Goal: Use online tool/utility: Use online tool/utility

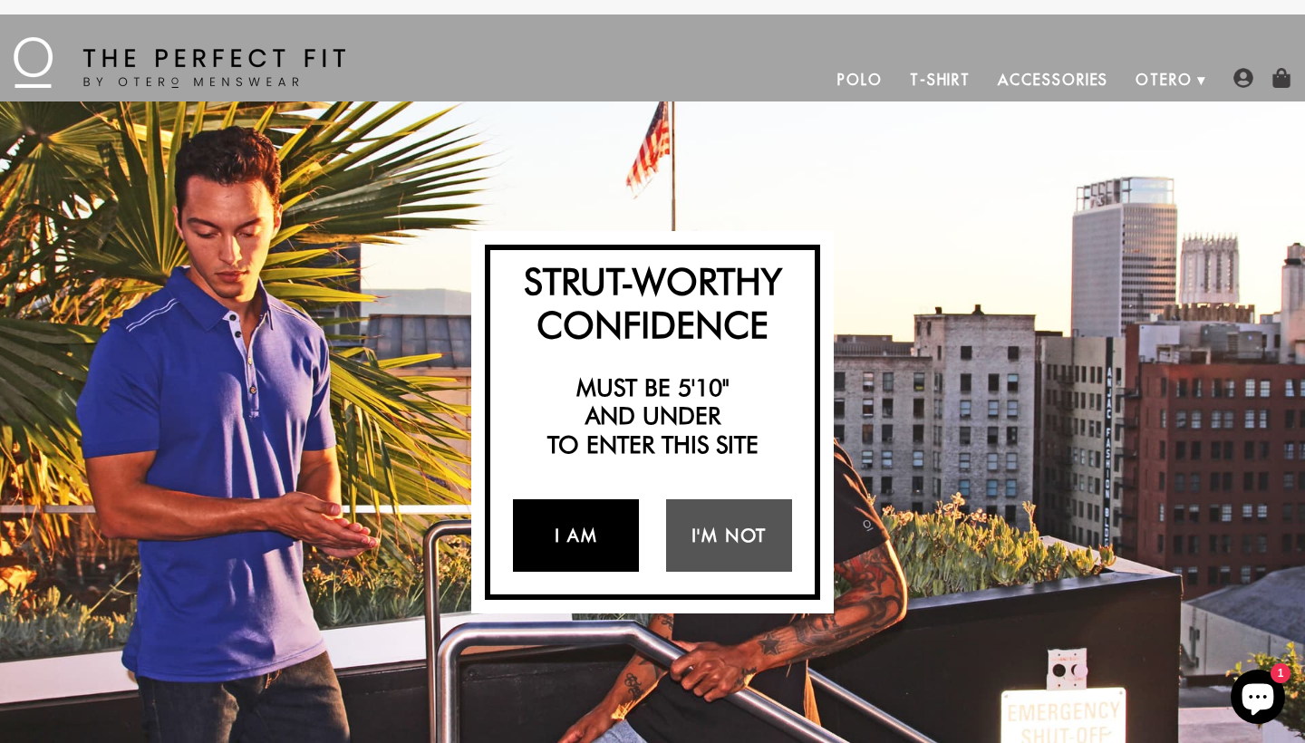
click at [554, 518] on link "I Am" at bounding box center [576, 535] width 126 height 72
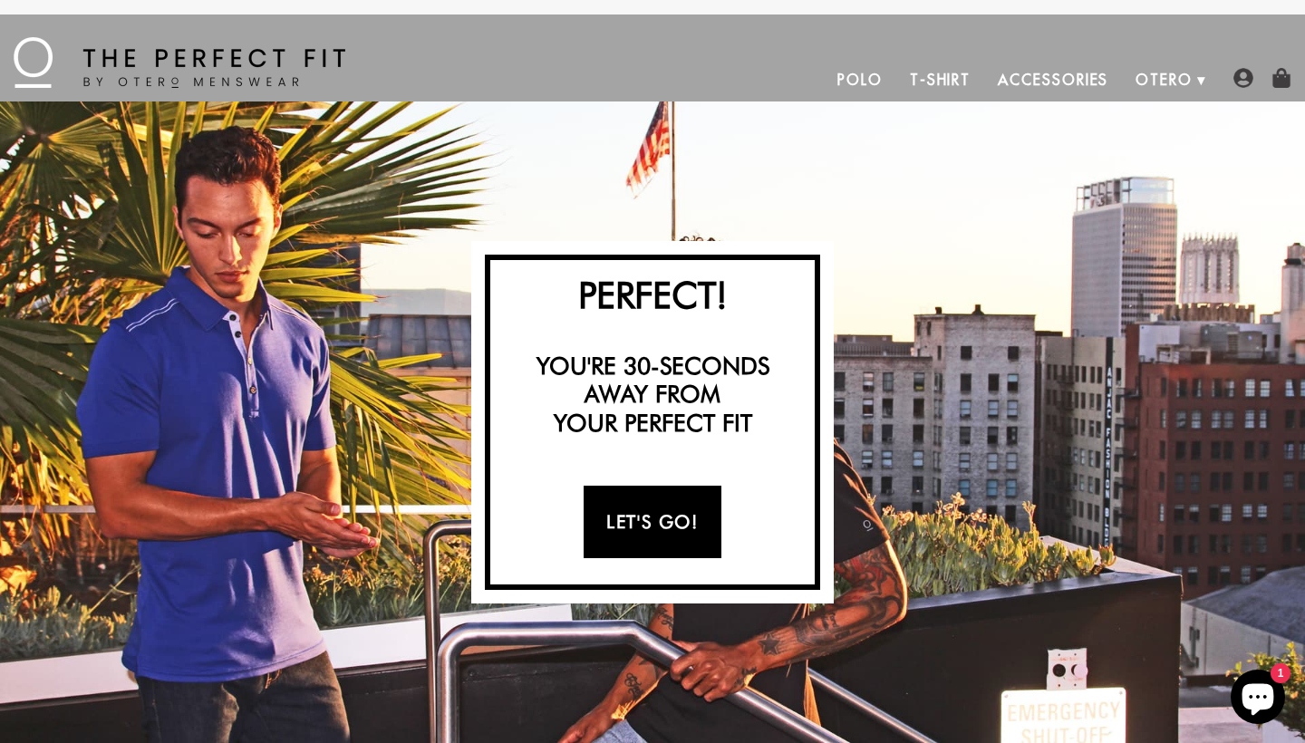
click at [649, 514] on link "Let's Go!" at bounding box center [652, 522] width 137 height 72
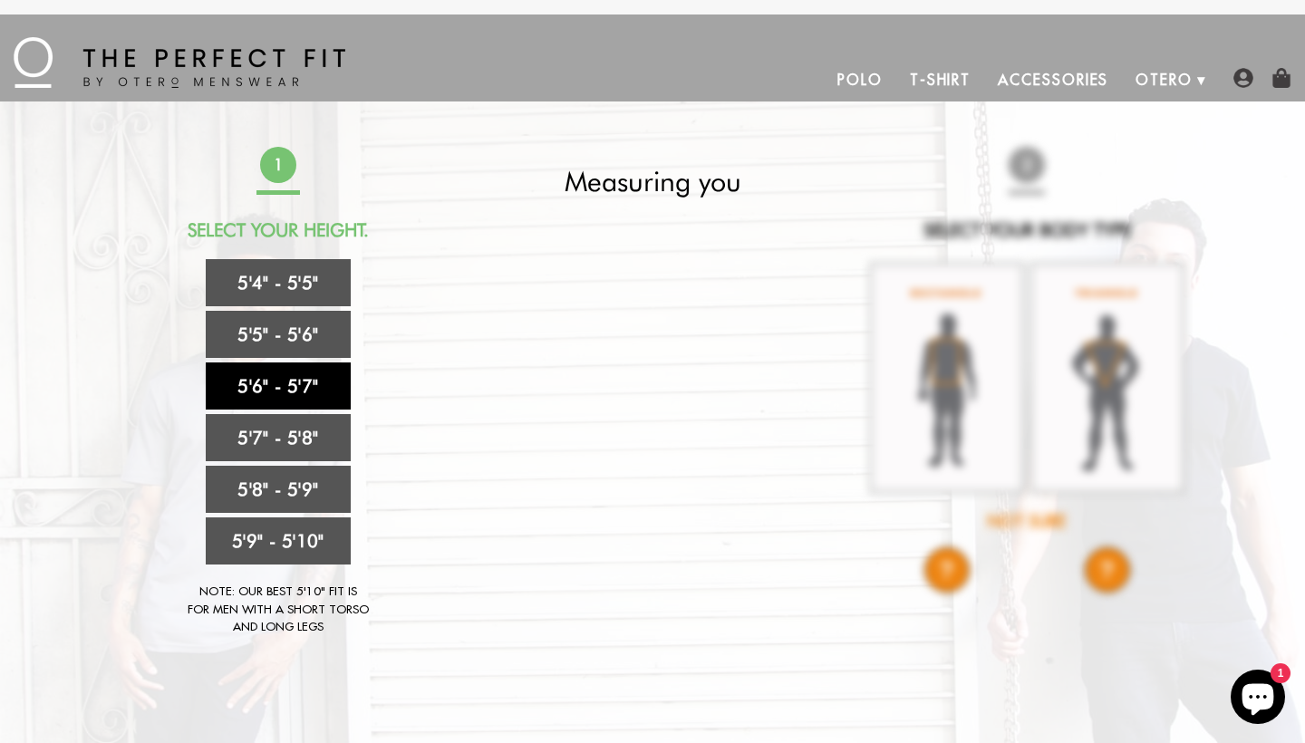
click at [286, 393] on link "5'6" - 5'7"" at bounding box center [278, 385] width 145 height 47
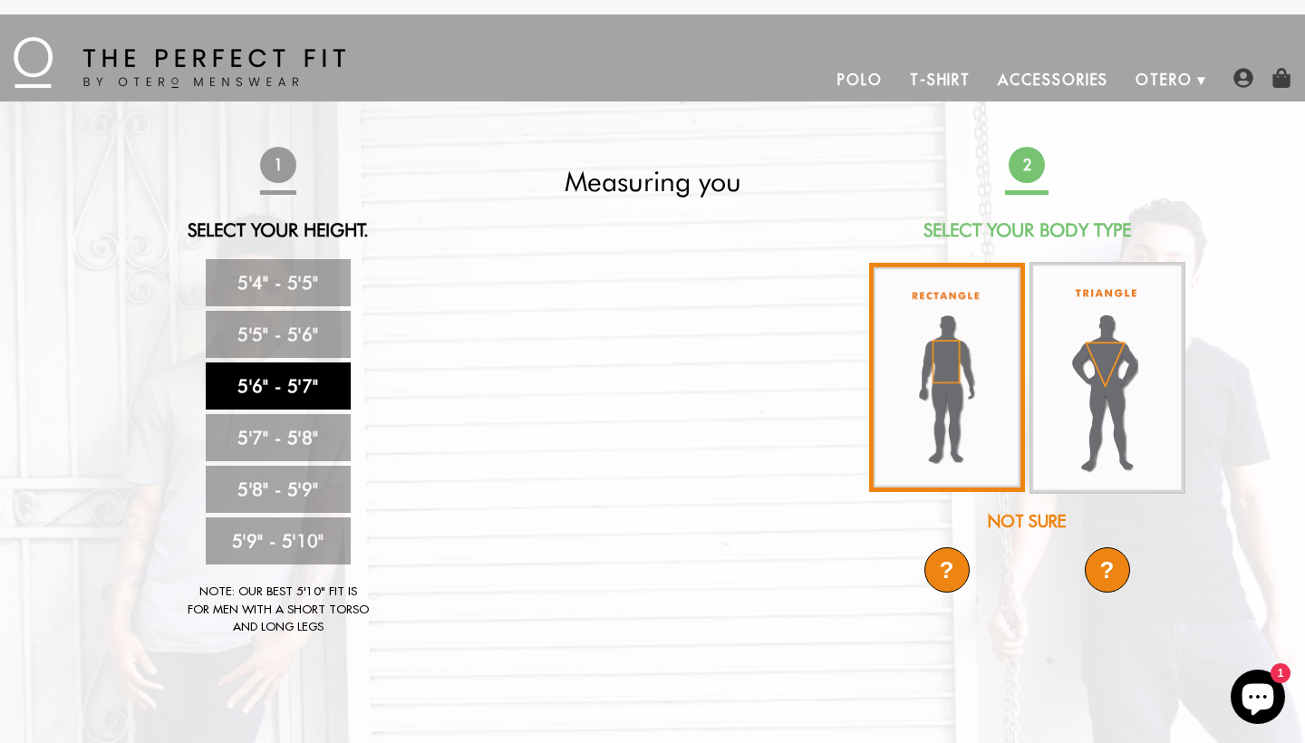
click at [949, 346] on img at bounding box center [947, 377] width 156 height 229
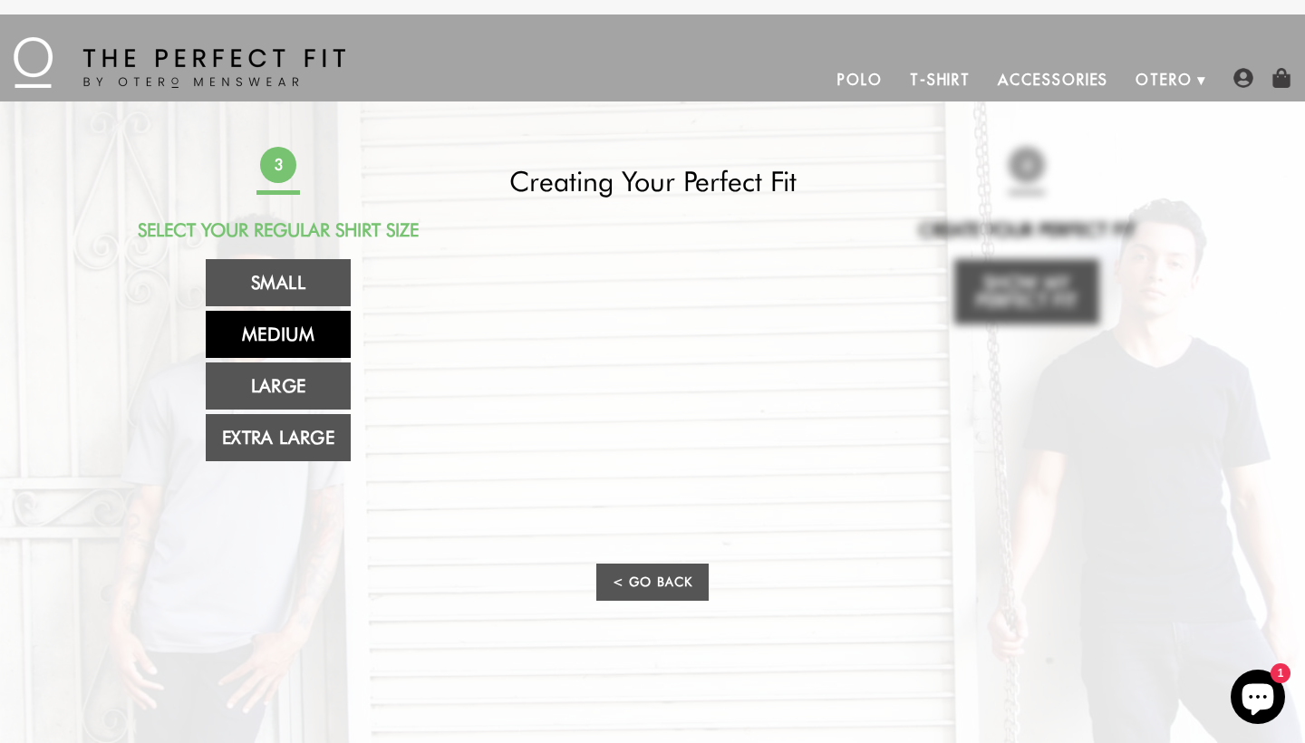
click at [274, 324] on link "Medium" at bounding box center [278, 334] width 145 height 47
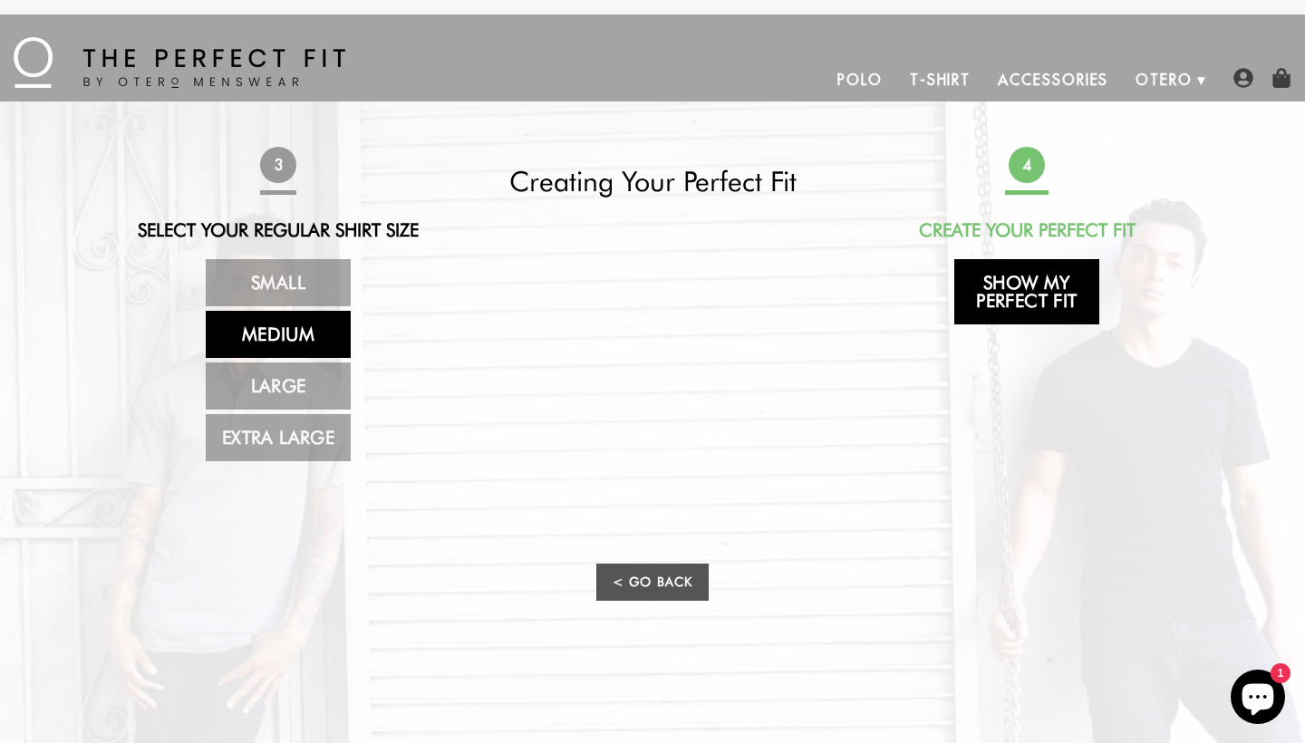
click at [1026, 289] on link "Show My Perfect Fit" at bounding box center [1026, 291] width 145 height 65
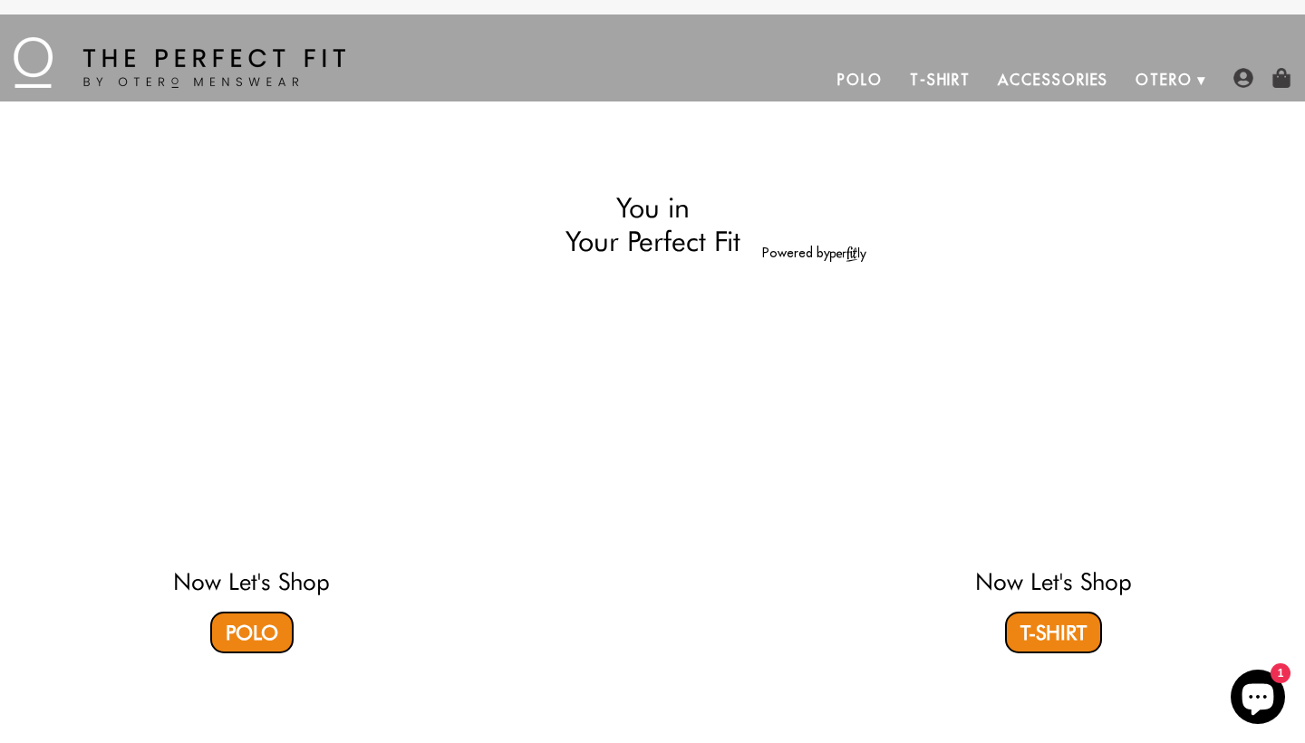
select select "56-57"
select select "M"
